Goal: Transaction & Acquisition: Purchase product/service

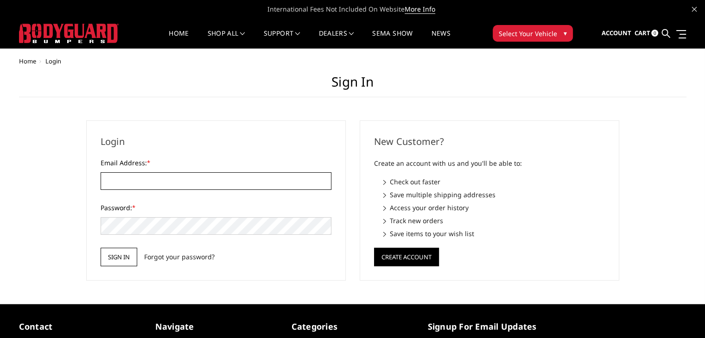
type input "[EMAIL_ADDRESS][DOMAIN_NAME]"
click at [122, 260] on input "Sign in" at bounding box center [119, 257] width 37 height 19
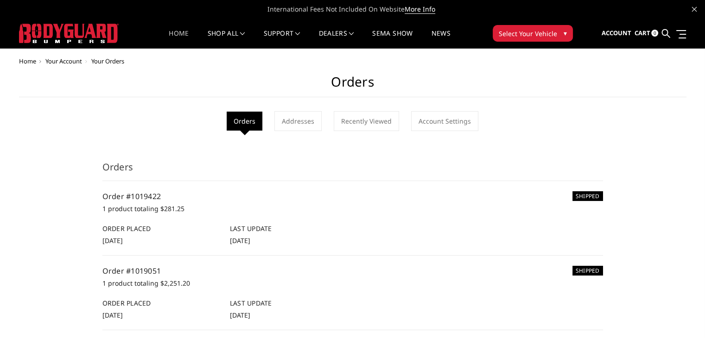
click at [177, 32] on link "Home" at bounding box center [179, 39] width 20 height 18
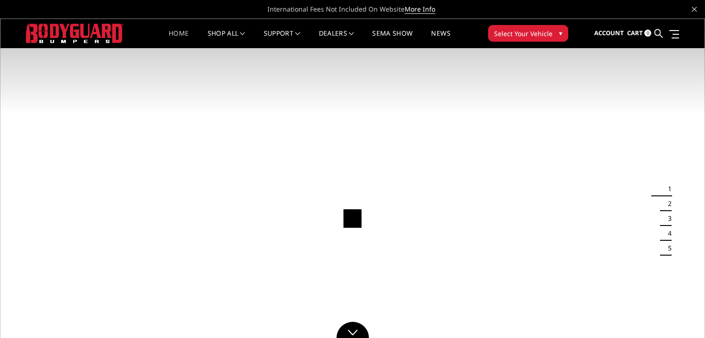
click at [562, 34] on span "▾" at bounding box center [560, 33] width 3 height 10
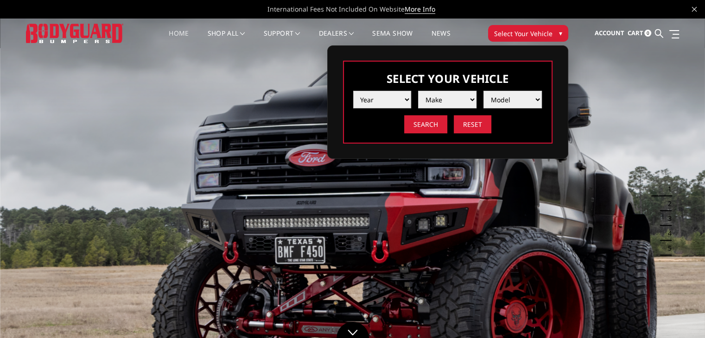
click at [403, 98] on select "Year 2025 2024 2023 2022 2021 2020 2019 2018 2017 2016 2015 2014 2013 2012 2011…" at bounding box center [382, 100] width 58 height 18
select select "yr_2025"
click at [353, 91] on select "Year 2025 2024 2023 2022 2021 2020 2019 2018 2017 2016 2015 2014 2013 2012 2011…" at bounding box center [382, 100] width 58 height 18
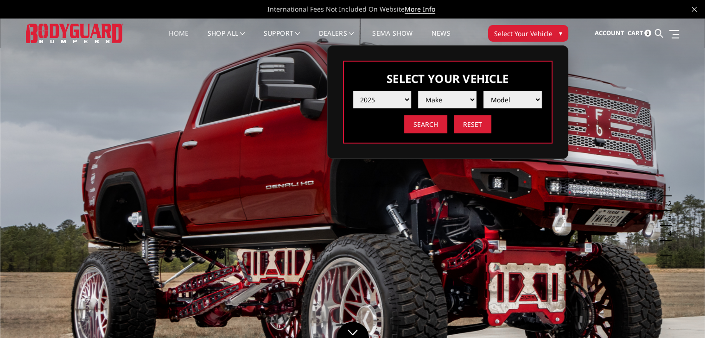
click at [471, 96] on select "Make Chevrolet Ford GMC Ram Toyota" at bounding box center [447, 100] width 58 height 18
select select "mk_ram"
click at [418, 91] on select "Make Chevrolet Ford GMC Ram Toyota" at bounding box center [447, 100] width 58 height 18
click at [531, 98] on select "Model 1500 6-Lug 1500 Rebel 2500 / 3500 4500 / 5500 RHO" at bounding box center [513, 100] width 58 height 18
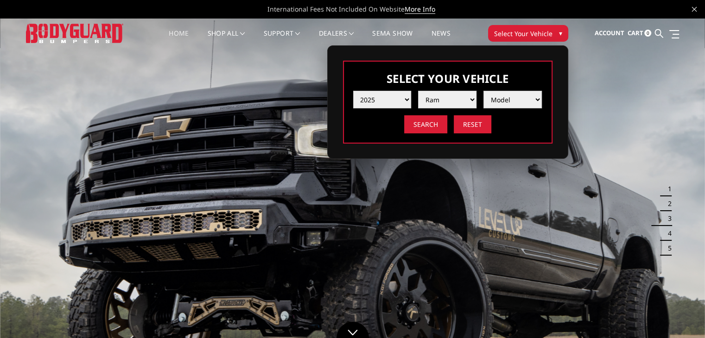
select select "md_2500-3500"
click at [484, 91] on select "Model 1500 6-Lug 1500 Rebel 2500 / 3500 4500 / 5500 RHO" at bounding box center [513, 100] width 58 height 18
click at [423, 120] on input "Search" at bounding box center [425, 124] width 43 height 18
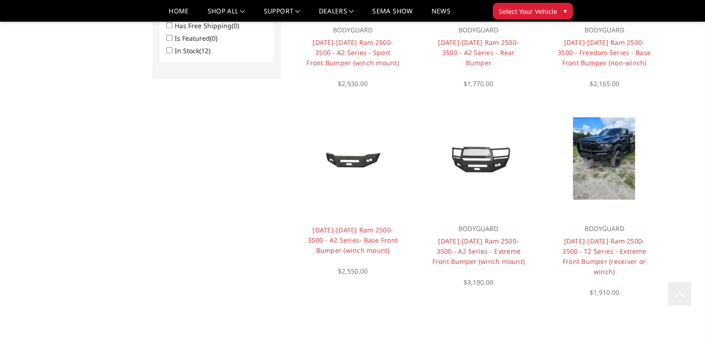
scroll to position [676, 0]
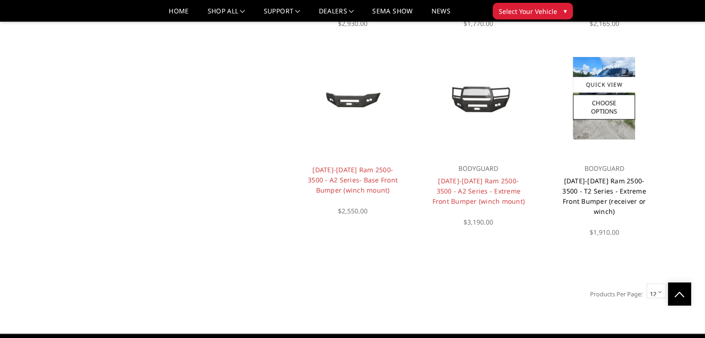
click at [619, 181] on link "2019-2025 Ram 2500-3500 - T2 Series - Extreme Front Bumper (receiver or winch)" at bounding box center [604, 196] width 84 height 39
